Goal: Task Accomplishment & Management: Manage account settings

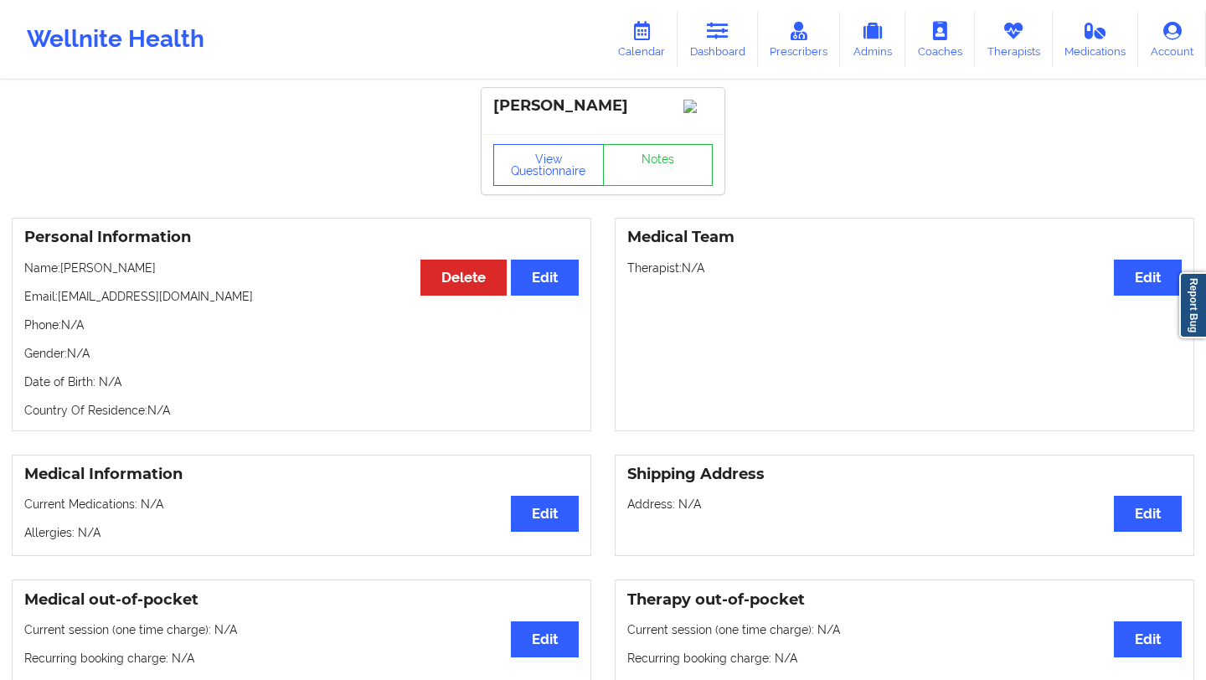
click at [650, 40] on link "Calendar" at bounding box center [642, 39] width 72 height 55
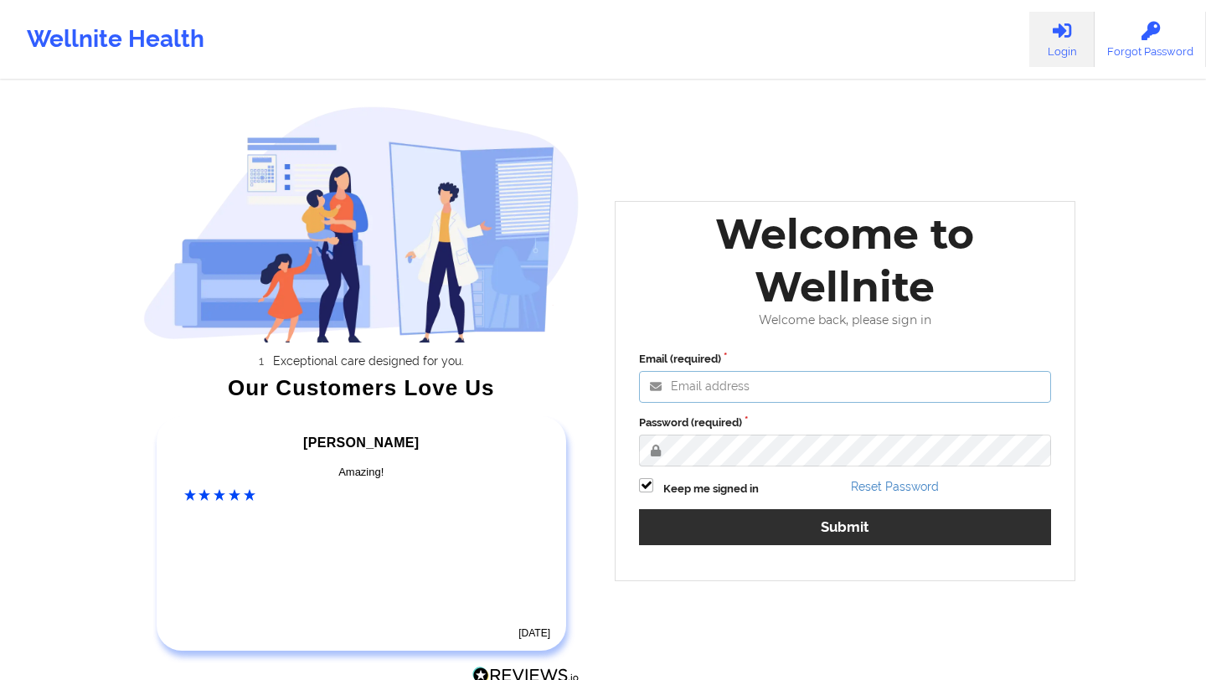
type input "deki@wellnite.com"
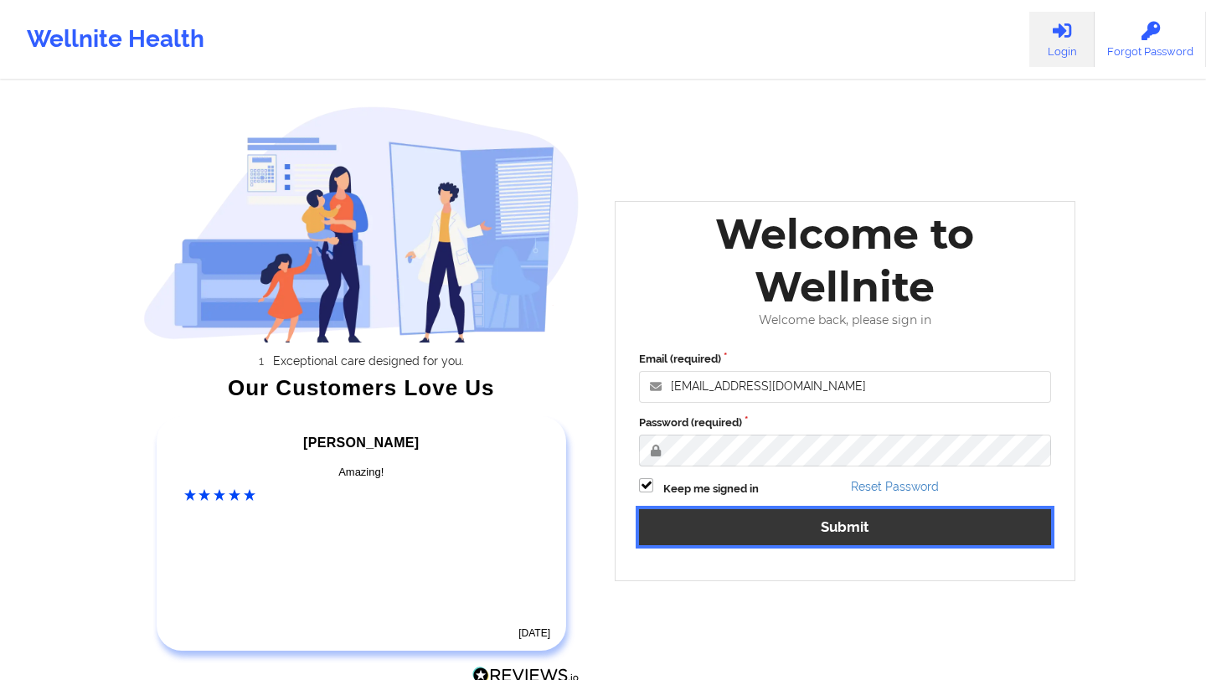
click at [750, 516] on button "Submit" at bounding box center [845, 527] width 412 height 36
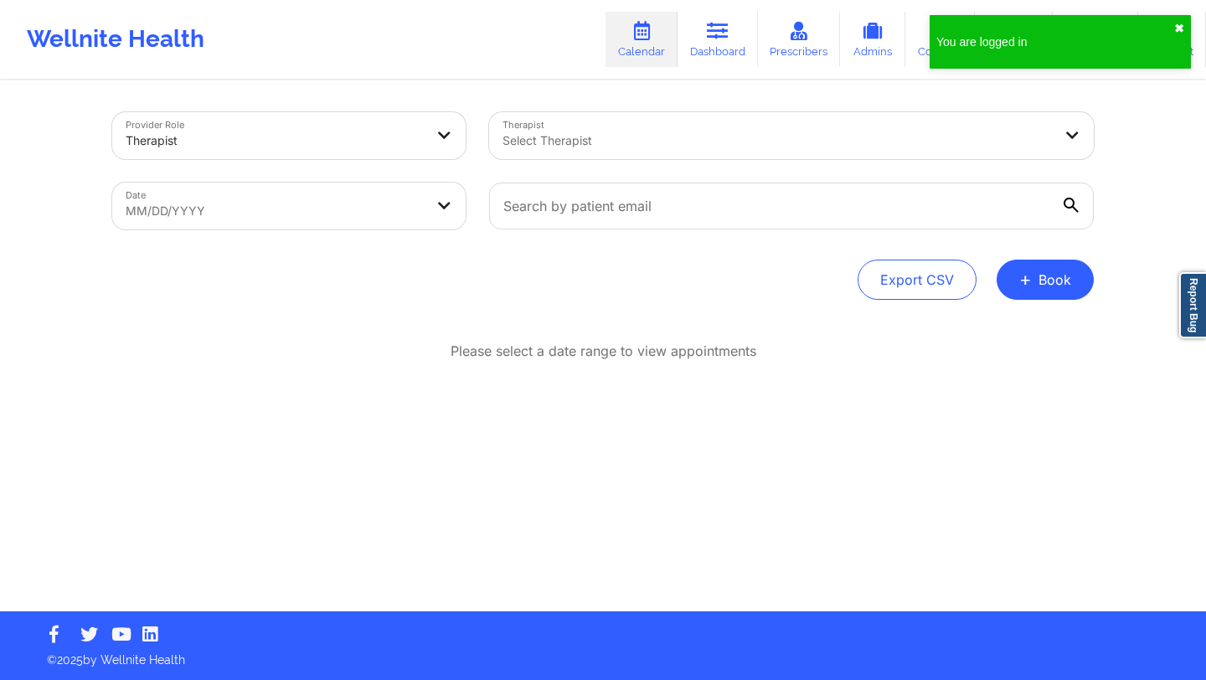
click at [1175, 25] on button "✖︎" at bounding box center [1179, 28] width 10 height 13
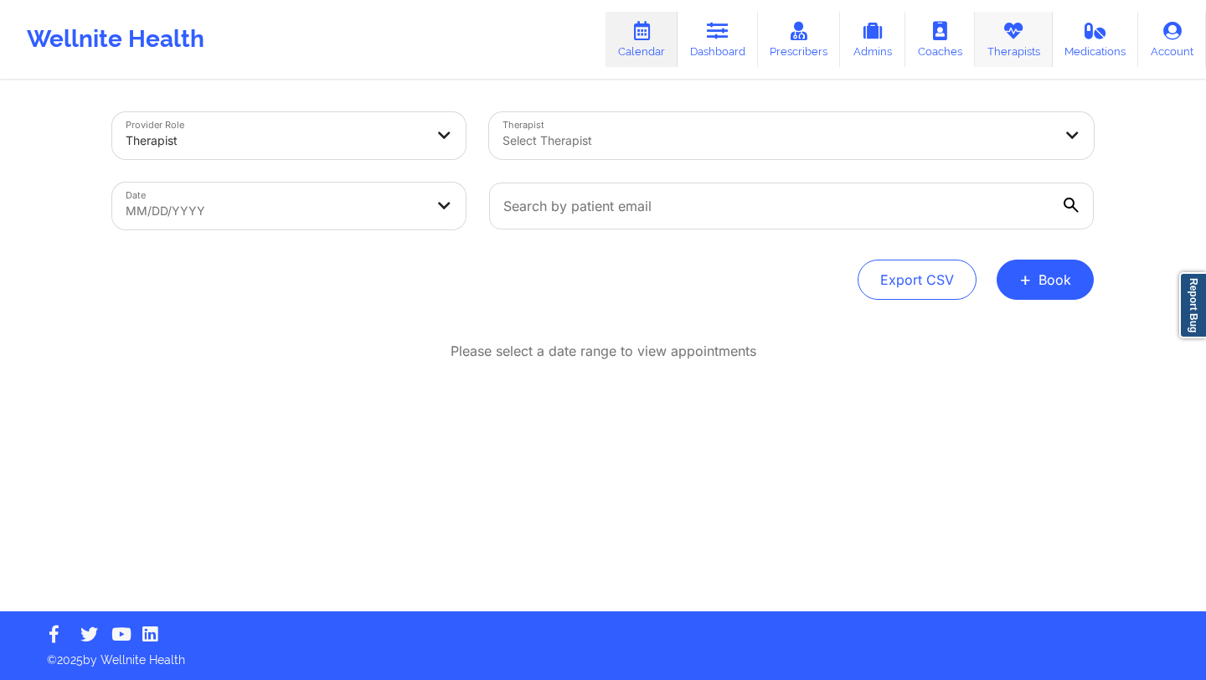
click at [982, 43] on link "Therapists" at bounding box center [1014, 39] width 78 height 55
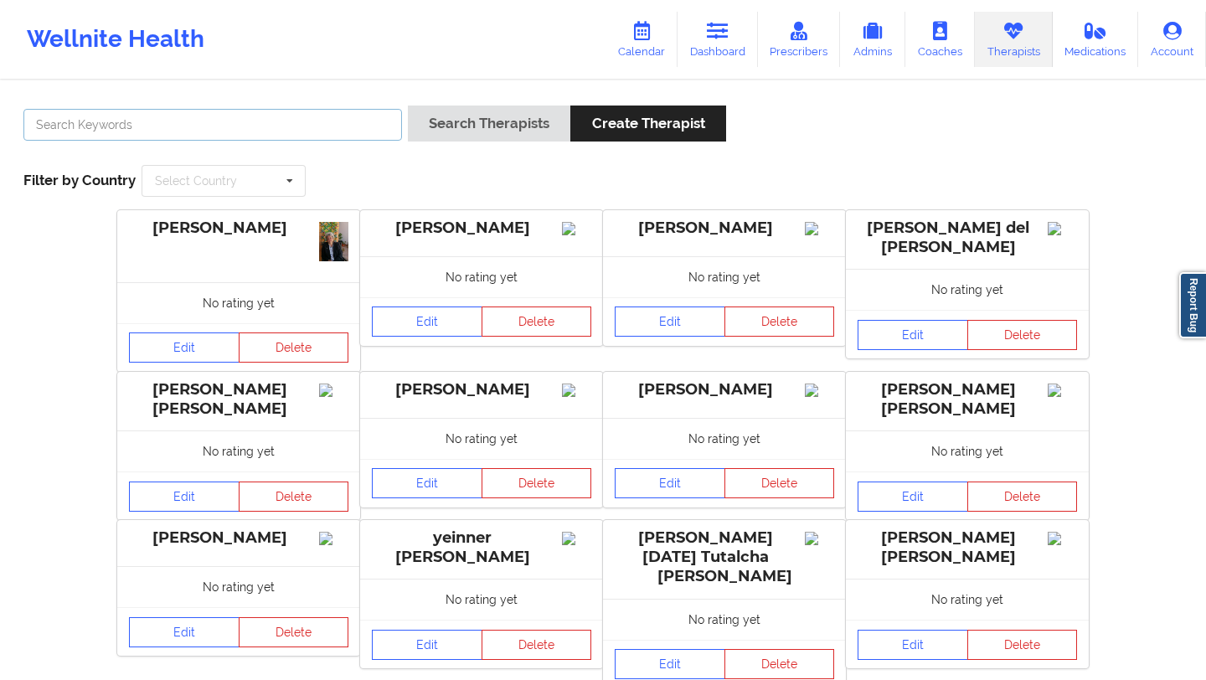
click at [271, 127] on input "text" at bounding box center [212, 125] width 379 height 32
paste input "padillavrp@gmail.com"
type input "padillavrp@gmail.com"
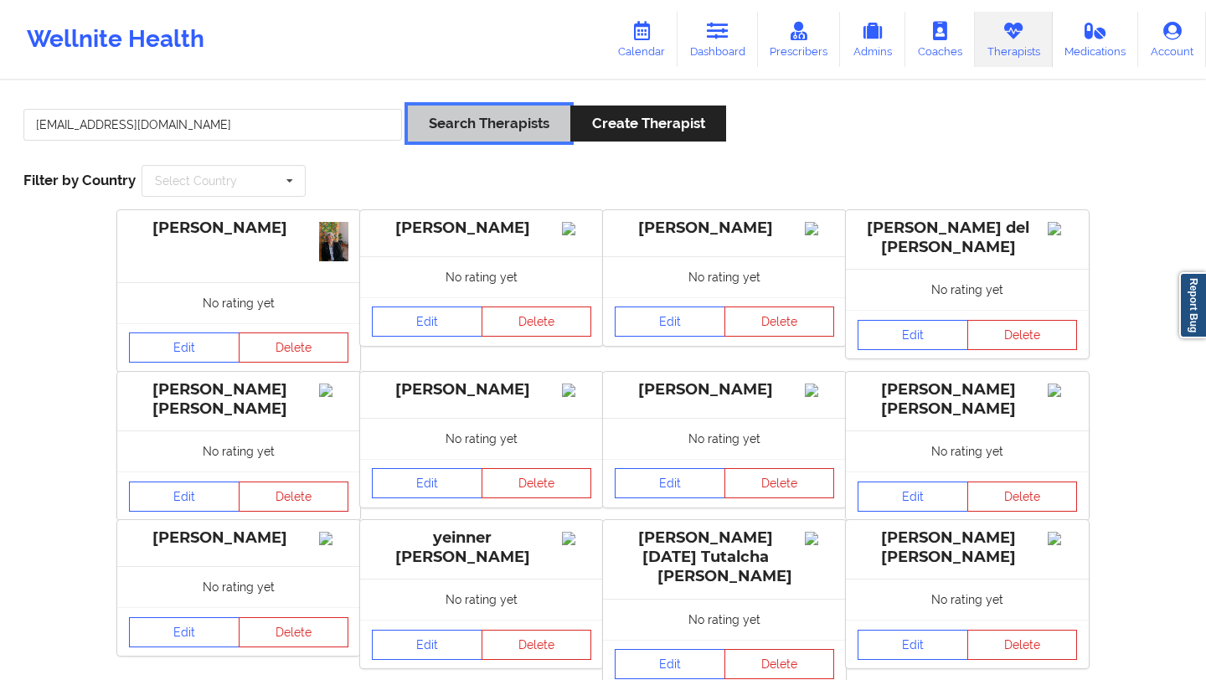
click at [449, 115] on button "Search Therapists" at bounding box center [489, 124] width 162 height 36
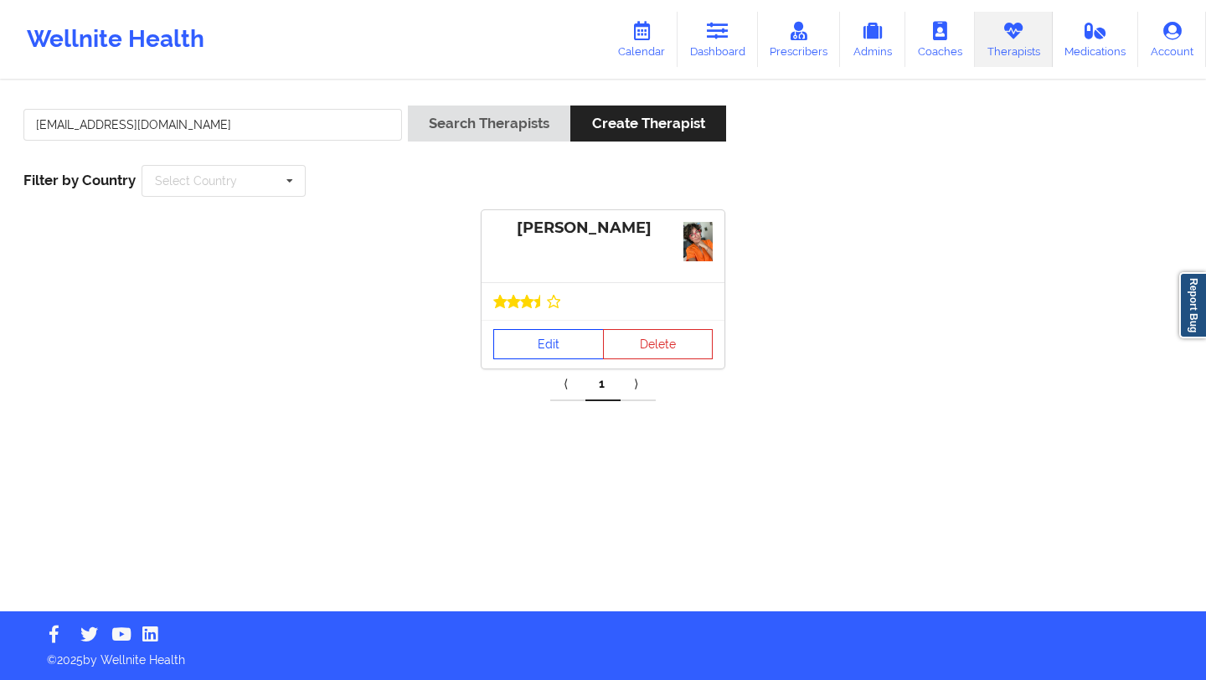
click at [533, 351] on link "Edit" at bounding box center [548, 344] width 111 height 30
